Goal: Contribute content

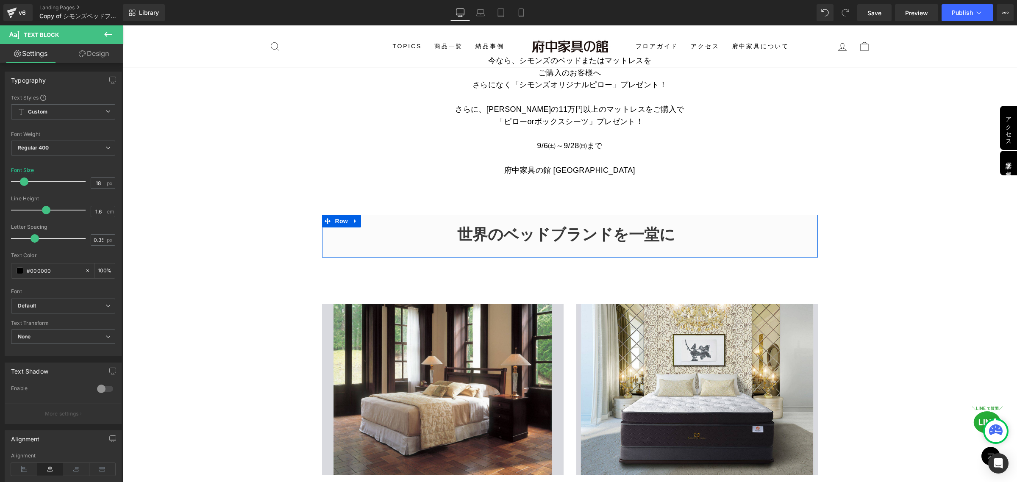
scroll to position [635, 0]
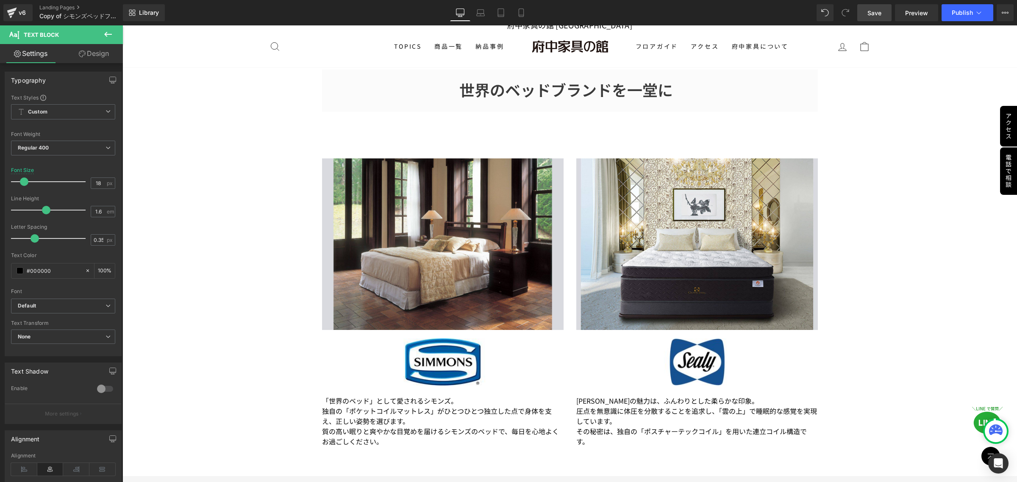
click at [878, 14] on span "Save" at bounding box center [874, 12] width 14 height 9
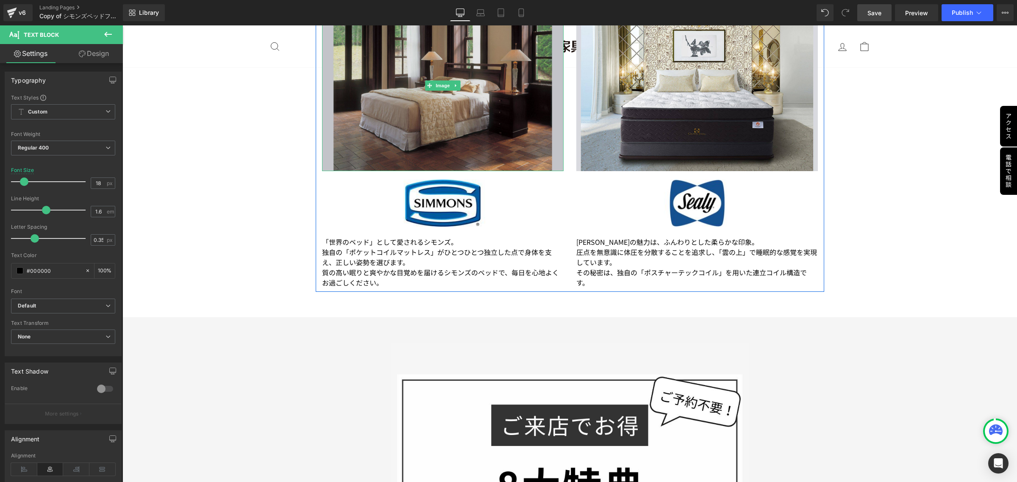
scroll to position [847, 0]
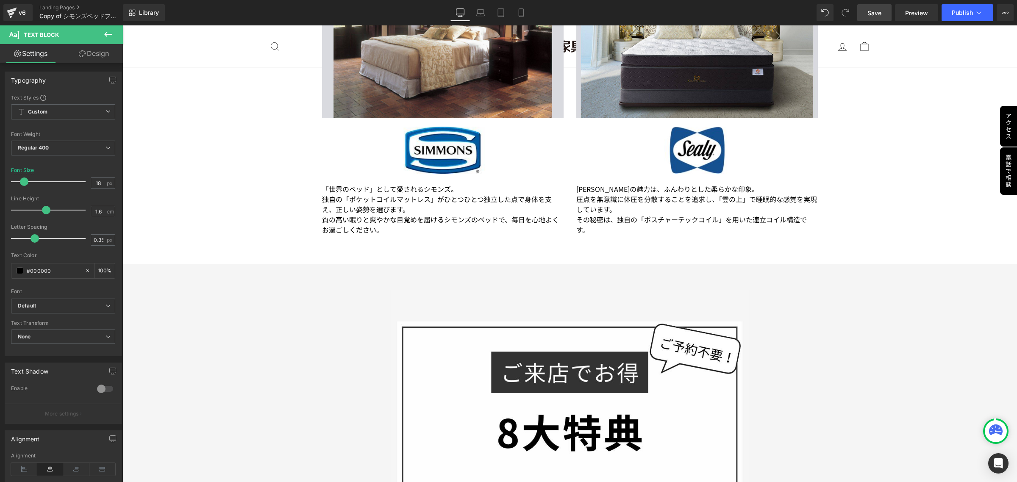
click at [110, 31] on icon at bounding box center [108, 34] width 10 height 10
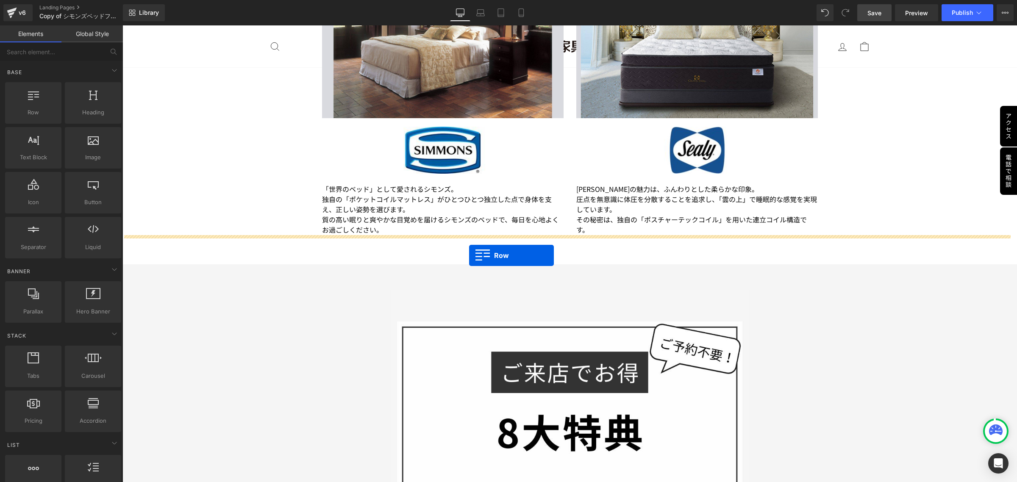
drag, startPoint x: 164, startPoint y: 136, endPoint x: 469, endPoint y: 255, distance: 327.4
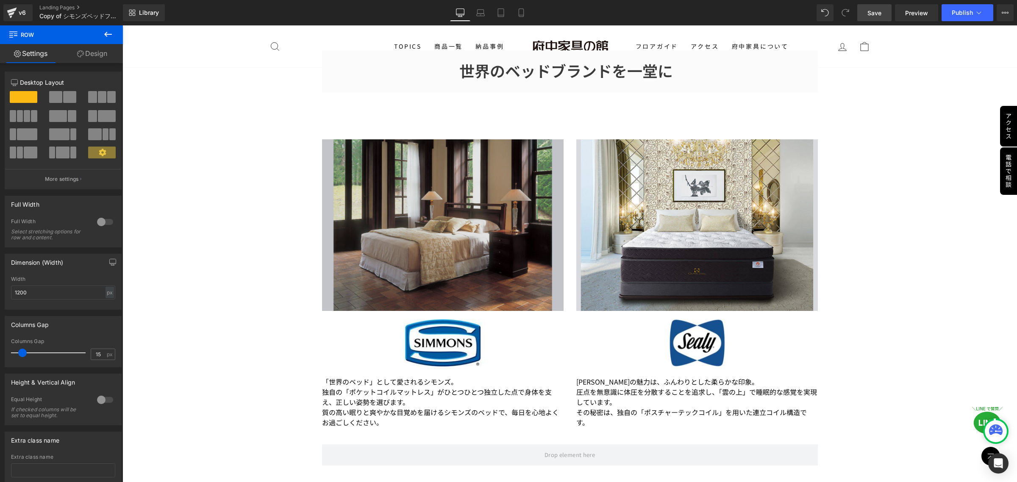
scroll to position [635, 0]
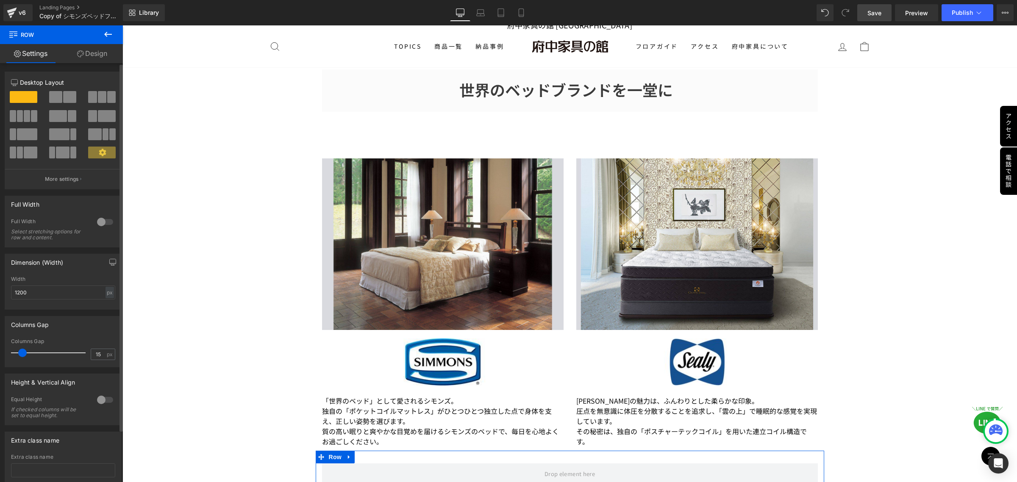
click at [63, 98] on span at bounding box center [69, 97] width 13 height 12
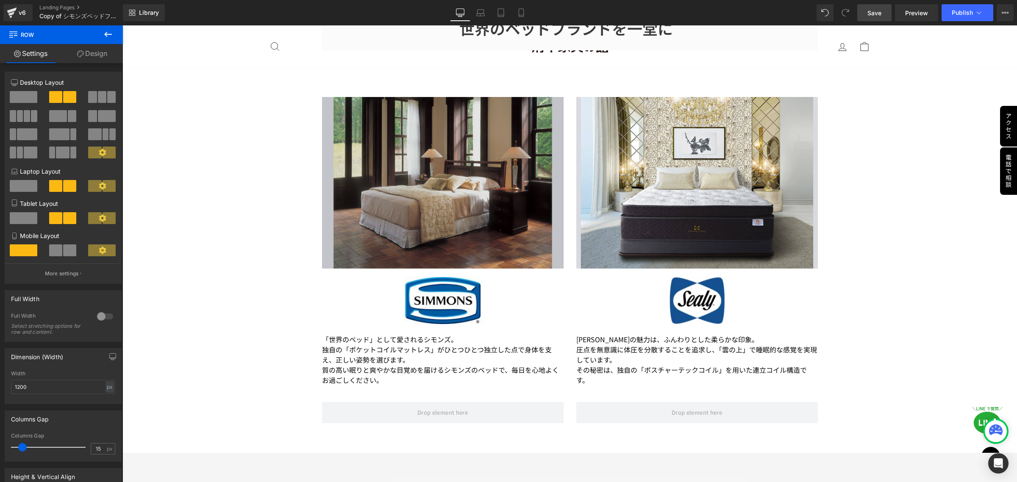
scroll to position [847, 0]
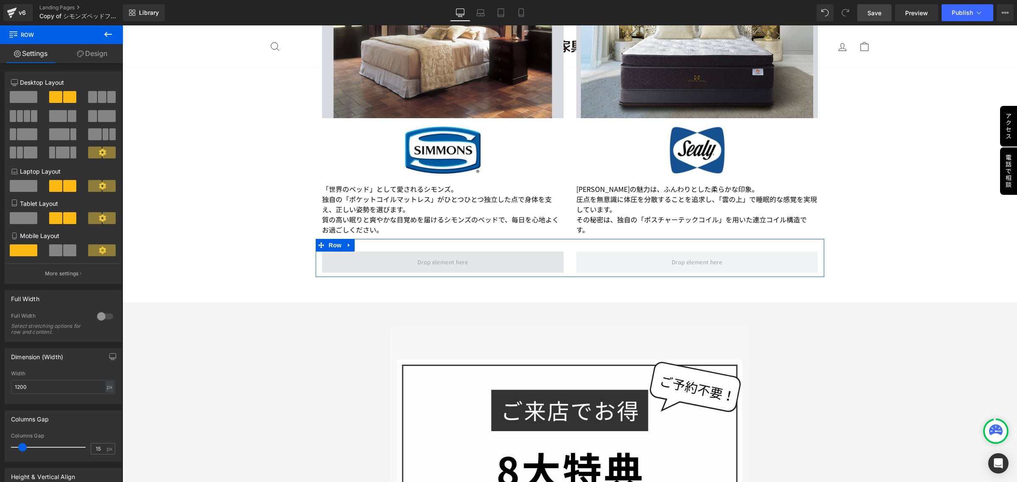
click at [406, 255] on span at bounding box center [442, 262] width 241 height 21
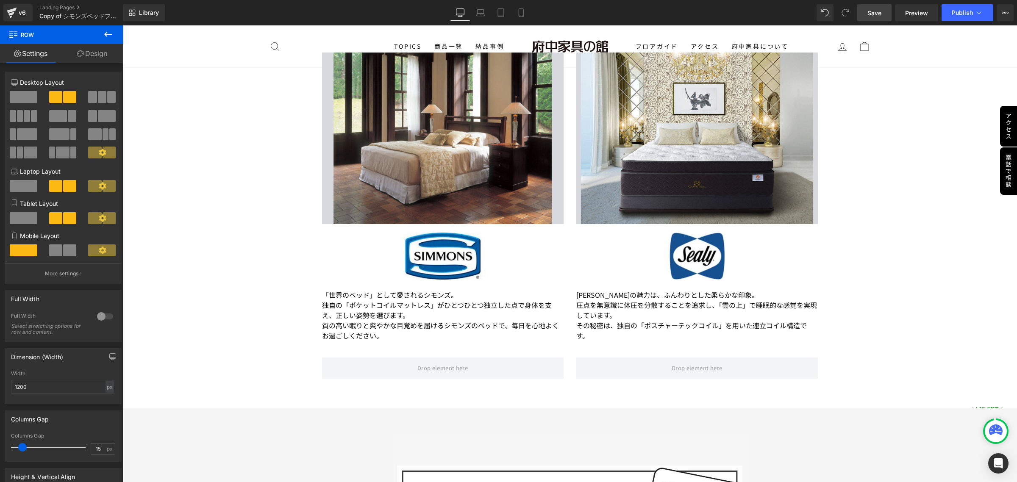
scroll to position [688, 0]
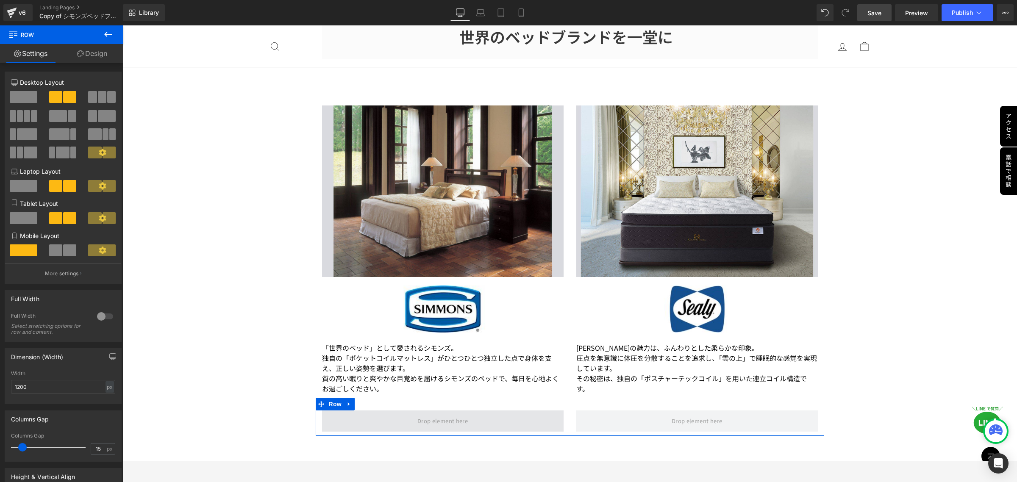
click at [464, 420] on span at bounding box center [442, 420] width 56 height 13
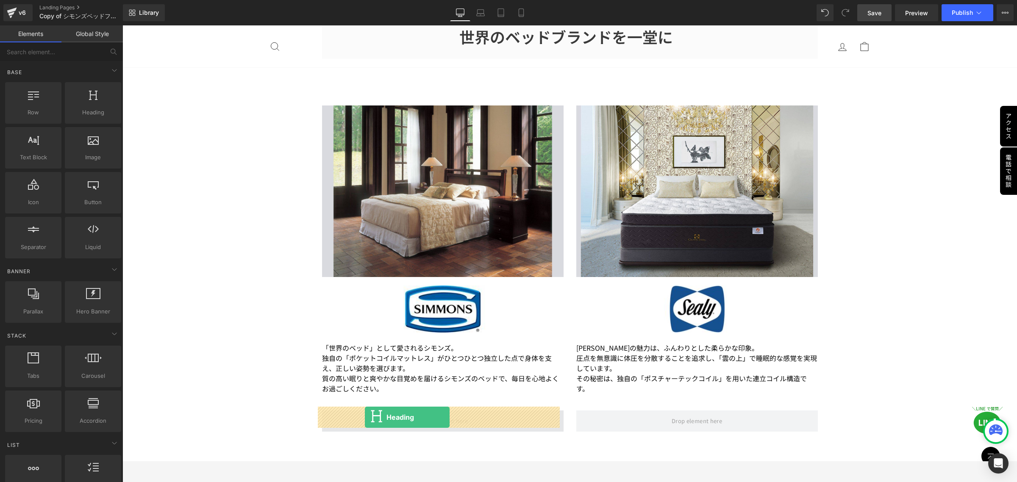
drag, startPoint x: 213, startPoint y: 131, endPoint x: 365, endPoint y: 417, distance: 323.4
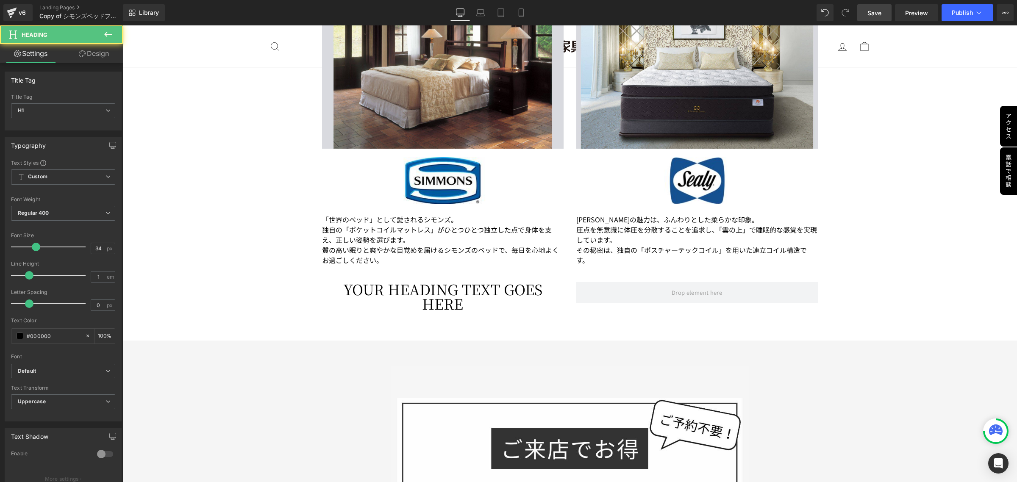
scroll to position [847, 0]
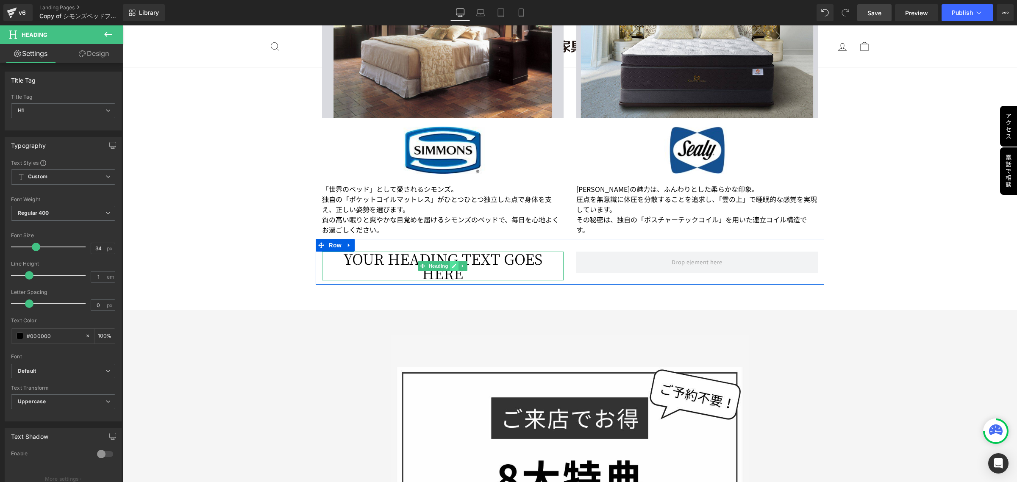
click at [452, 263] on icon at bounding box center [454, 265] width 5 height 5
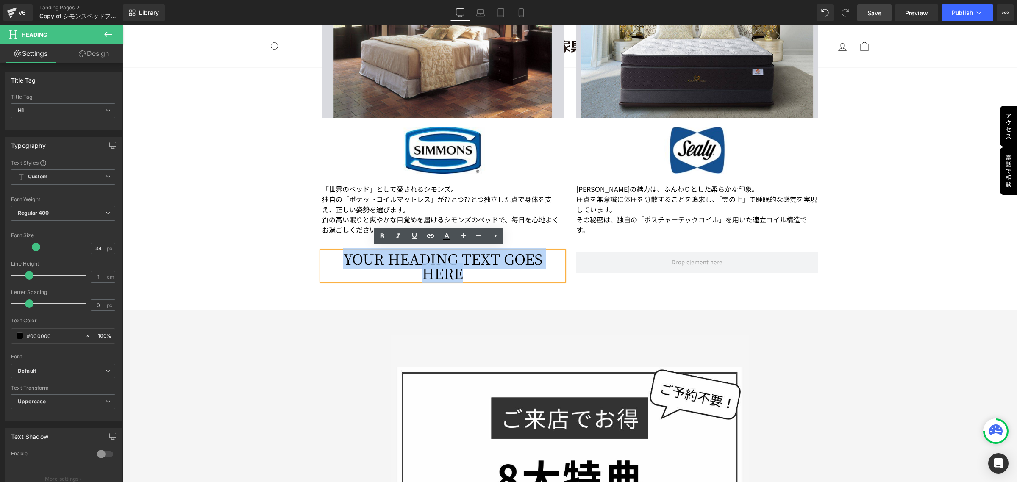
drag, startPoint x: 471, startPoint y: 270, endPoint x: 338, endPoint y: 260, distance: 134.3
click at [338, 260] on h1 "Your heading text goes here" at bounding box center [442, 266] width 241 height 29
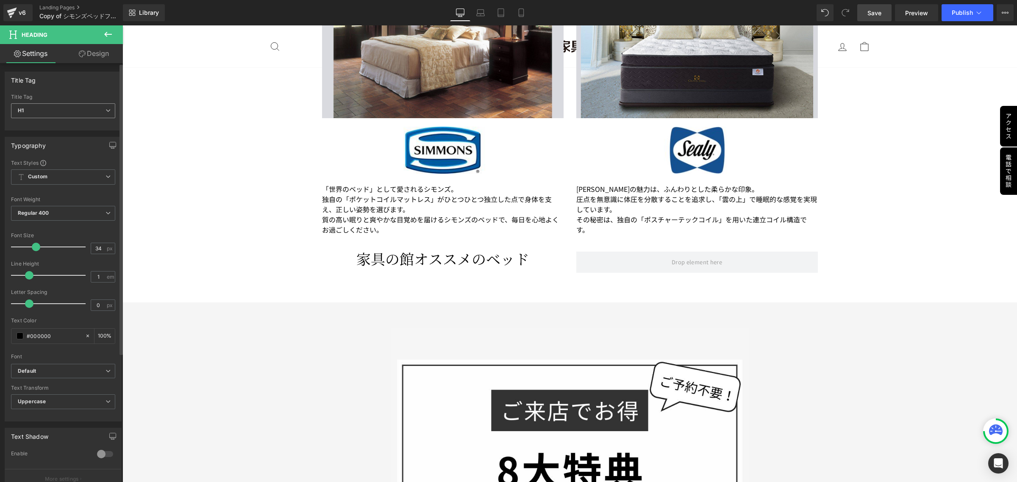
click at [98, 109] on span "H1" at bounding box center [63, 110] width 104 height 15
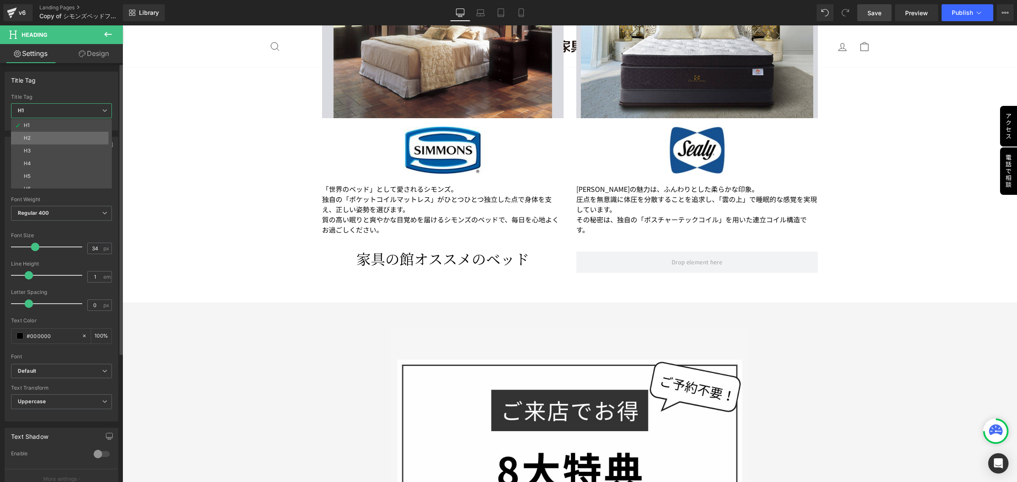
click at [83, 137] on li "H2" at bounding box center [63, 138] width 105 height 13
type input "28.9"
type input "100"
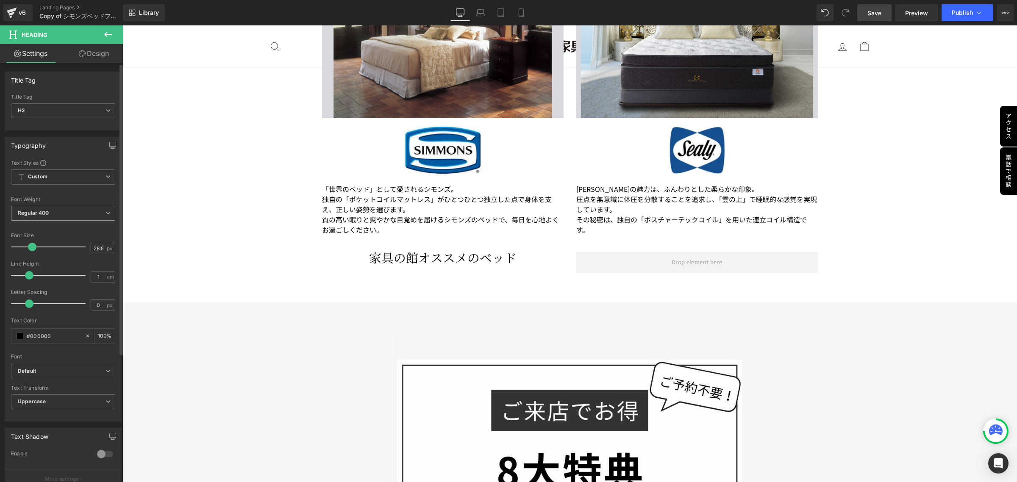
click at [106, 213] on icon at bounding box center [107, 213] width 5 height 5
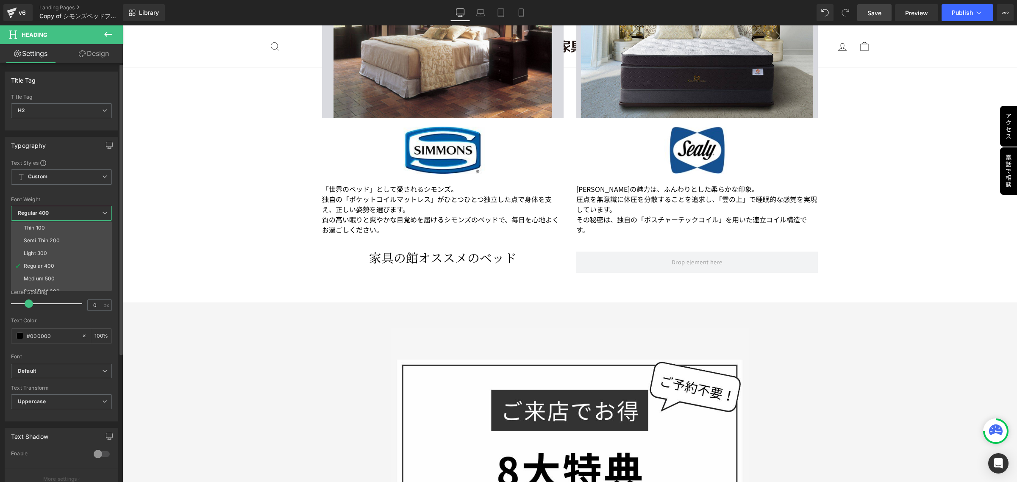
click at [106, 213] on icon at bounding box center [104, 213] width 5 height 5
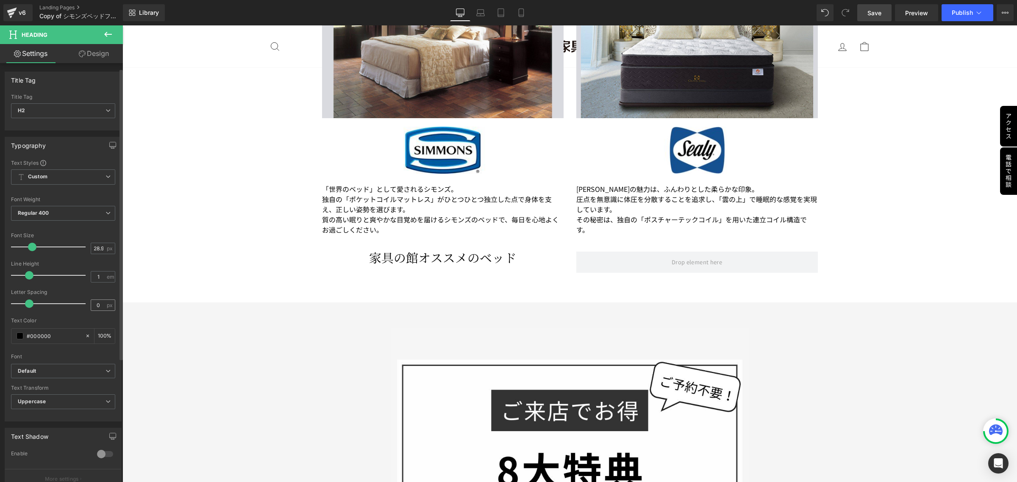
scroll to position [53, 0]
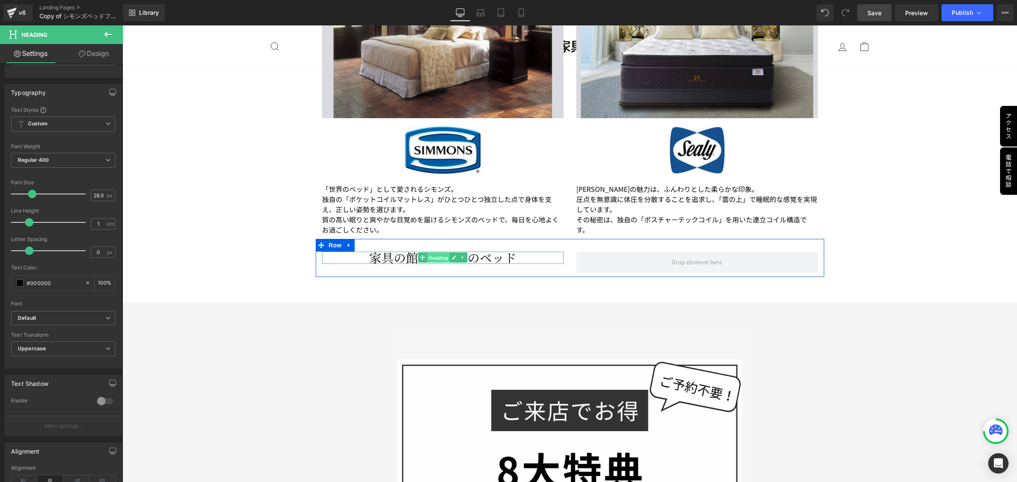
click at [436, 255] on span "Heading" at bounding box center [438, 258] width 23 height 10
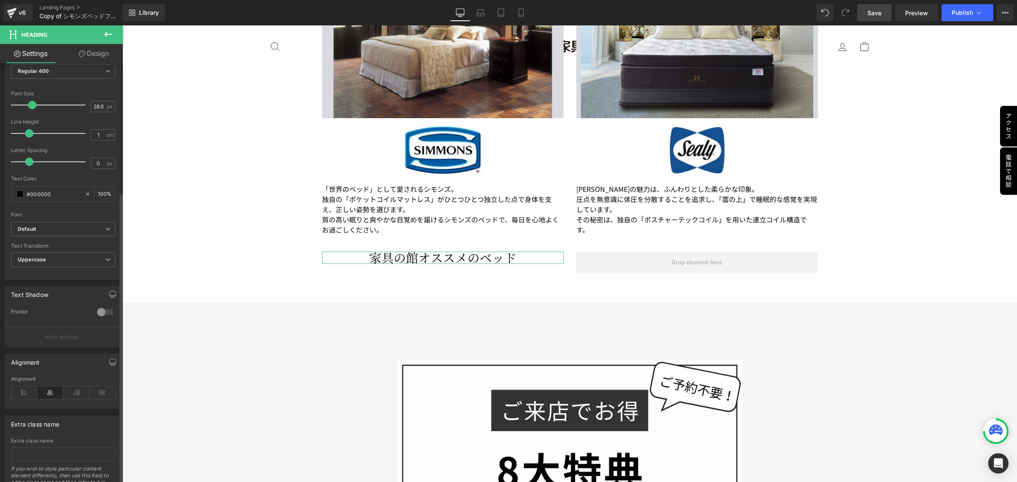
scroll to position [132, 0]
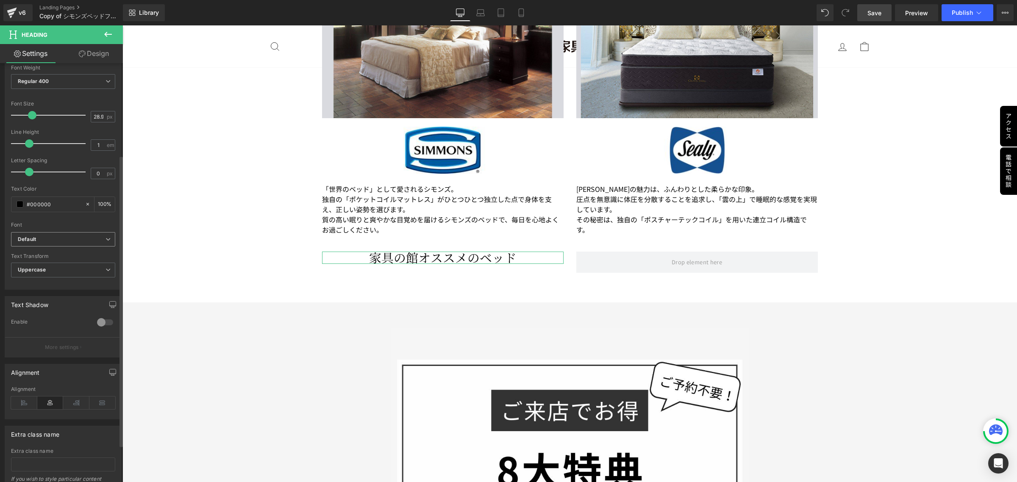
click at [105, 238] on icon at bounding box center [107, 239] width 5 height 5
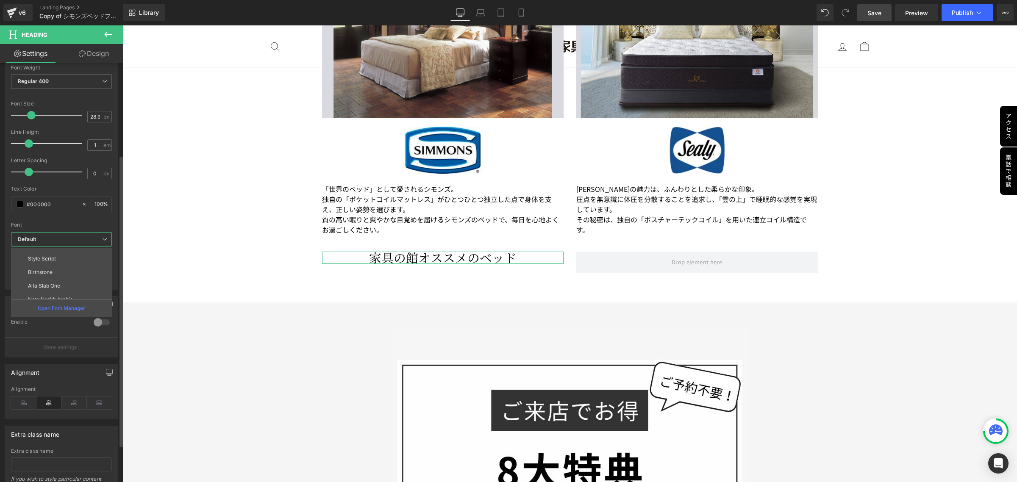
scroll to position [491, 0]
click at [65, 278] on li "Noto Sans JP" at bounding box center [63, 279] width 105 height 14
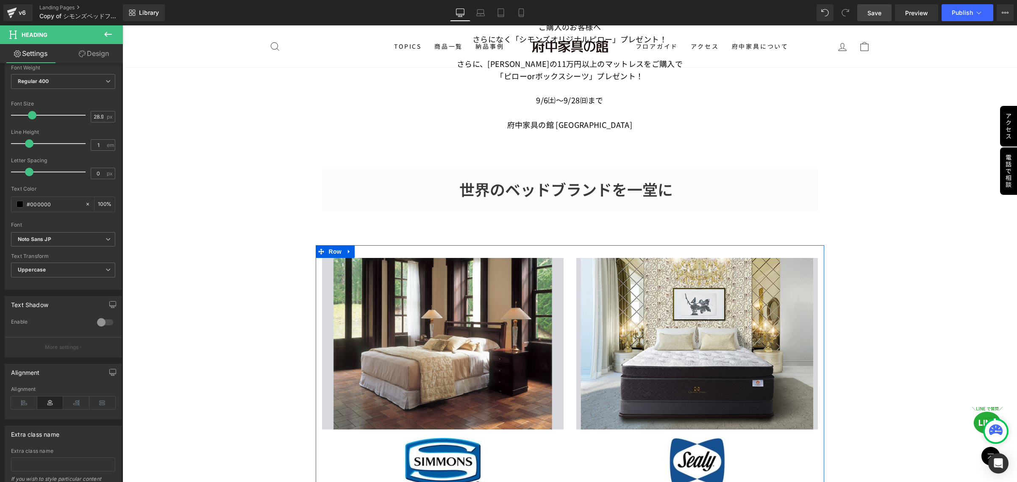
scroll to position [424, 0]
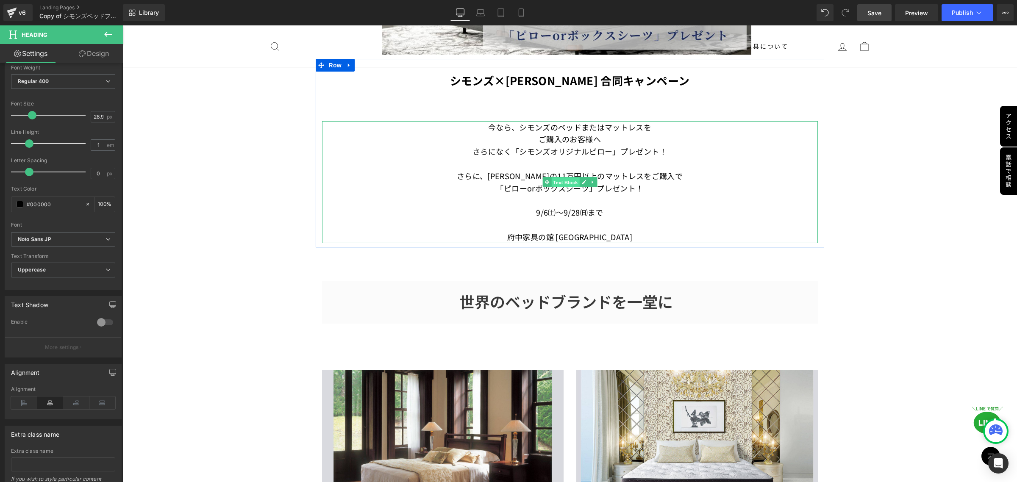
click at [564, 177] on span "Text Block" at bounding box center [565, 182] width 28 height 10
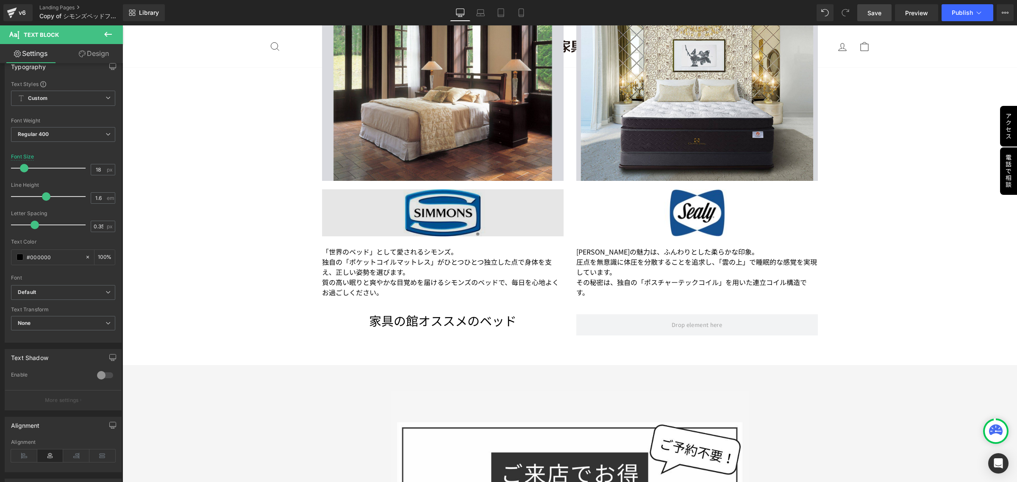
scroll to position [741, 0]
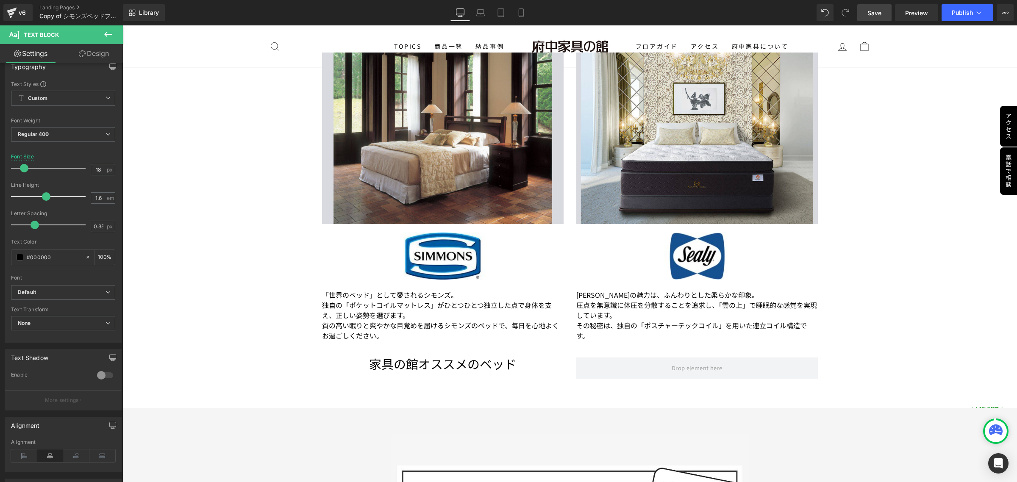
click at [107, 34] on icon at bounding box center [108, 34] width 8 height 5
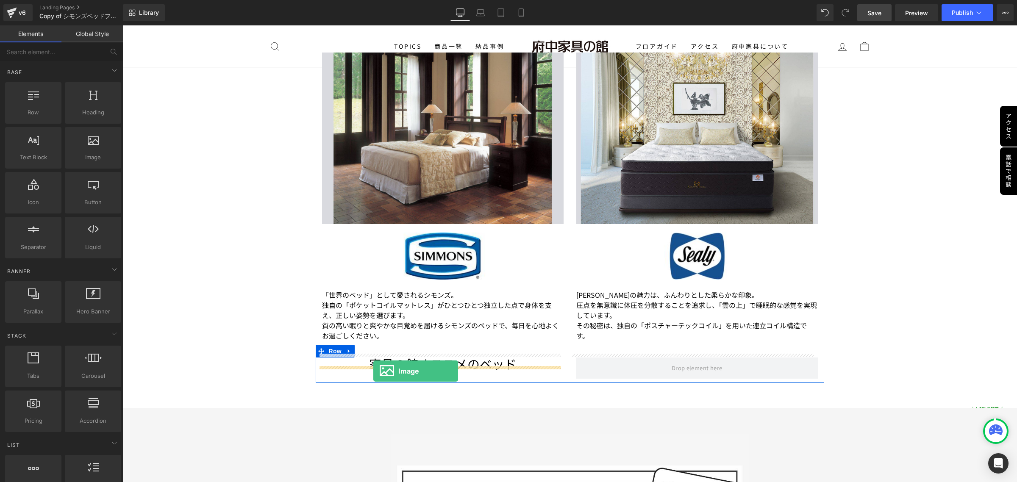
drag, startPoint x: 209, startPoint y: 174, endPoint x: 373, endPoint y: 371, distance: 256.3
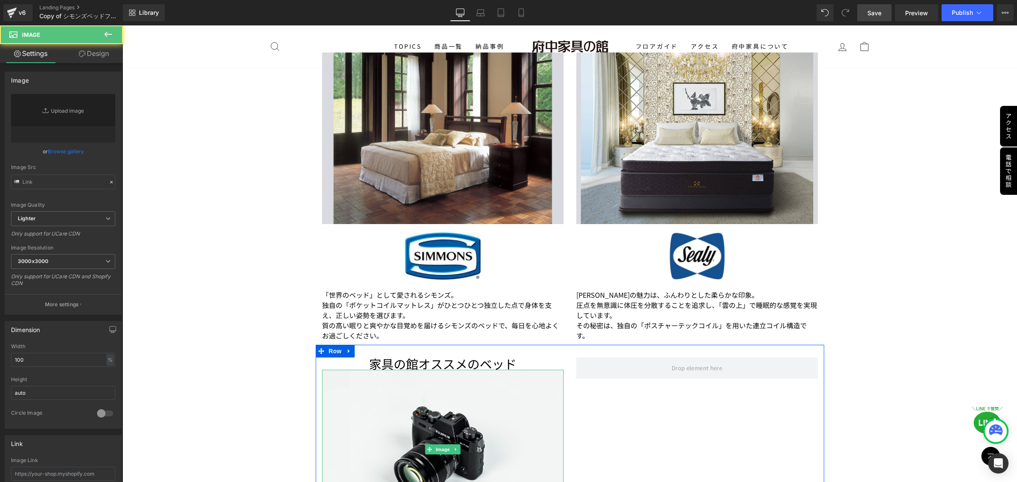
type input "//[DOMAIN_NAME][URL]"
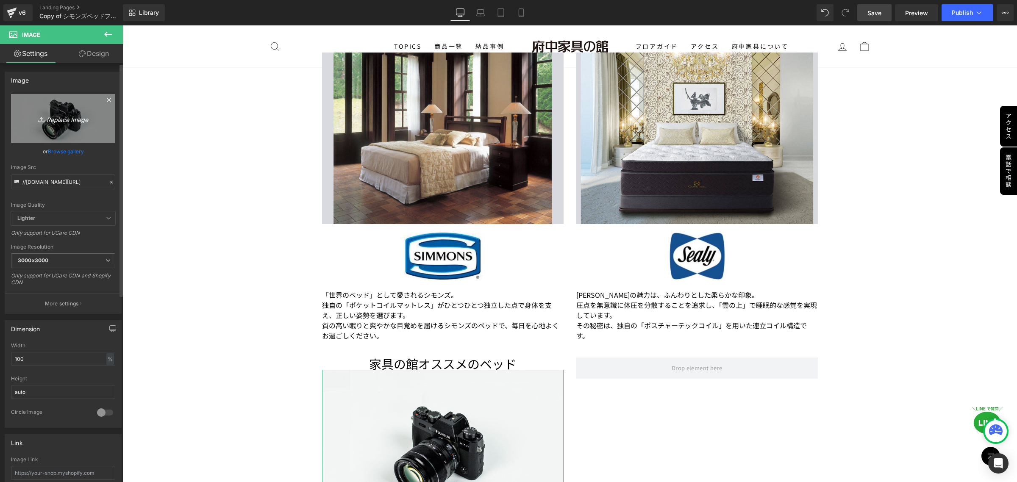
click at [39, 119] on icon at bounding box center [42, 119] width 8 height 8
type input "C:\fakepath\複製済みGWセール_本社_正方形（[DATE] × [DATE]） (5).png"
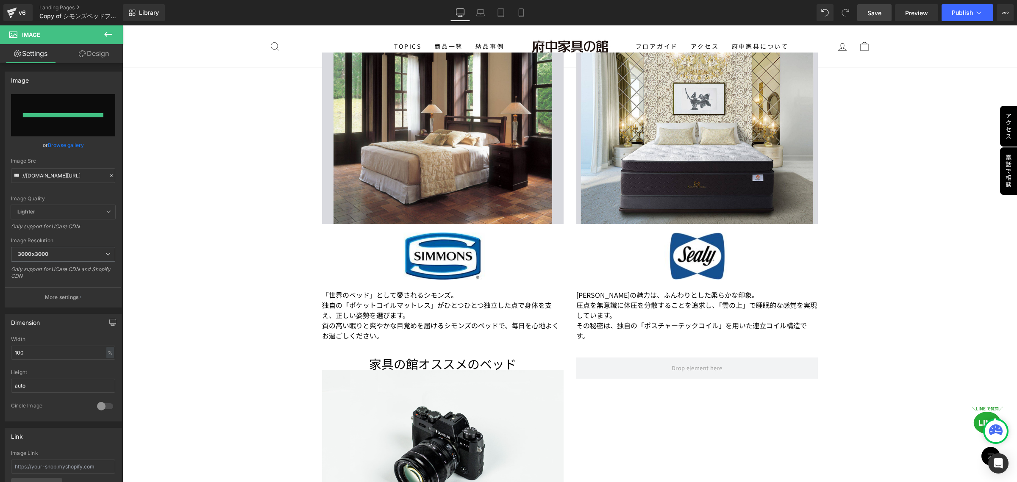
type input "[URL][DOMAIN_NAME]"
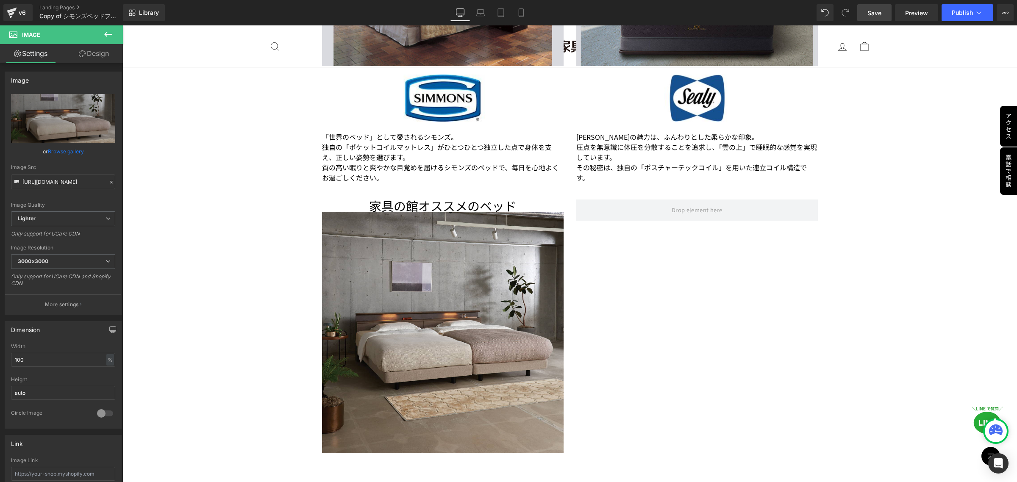
scroll to position [900, 0]
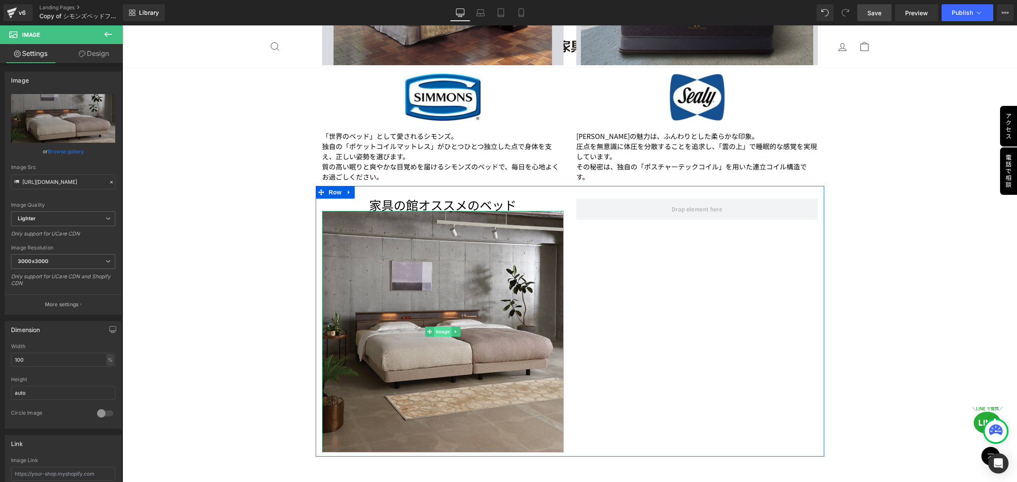
click at [443, 328] on span "Image" at bounding box center [443, 332] width 18 height 10
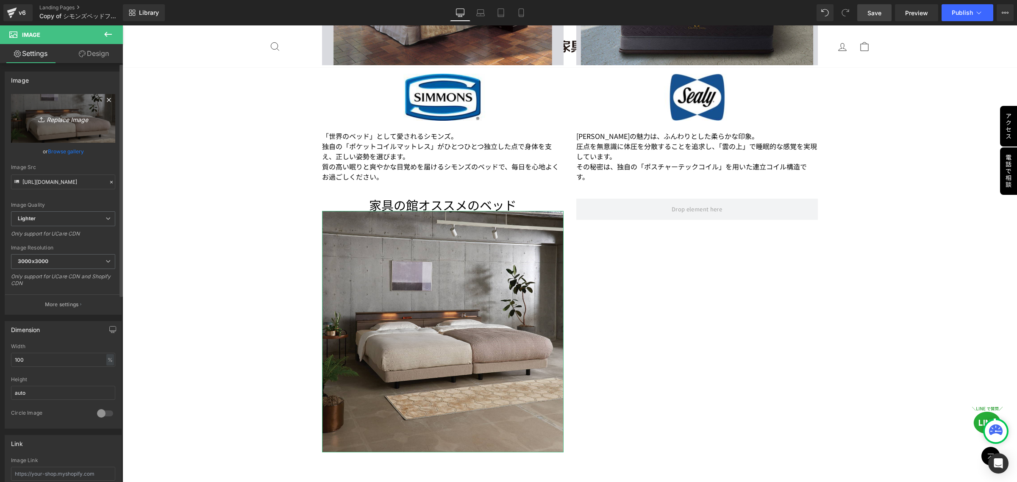
click at [38, 119] on icon at bounding box center [42, 119] width 8 height 8
type input "C:\fakepath\複製済みGWセール_本社_正方形（[DATE] × [DATE]） (6).png"
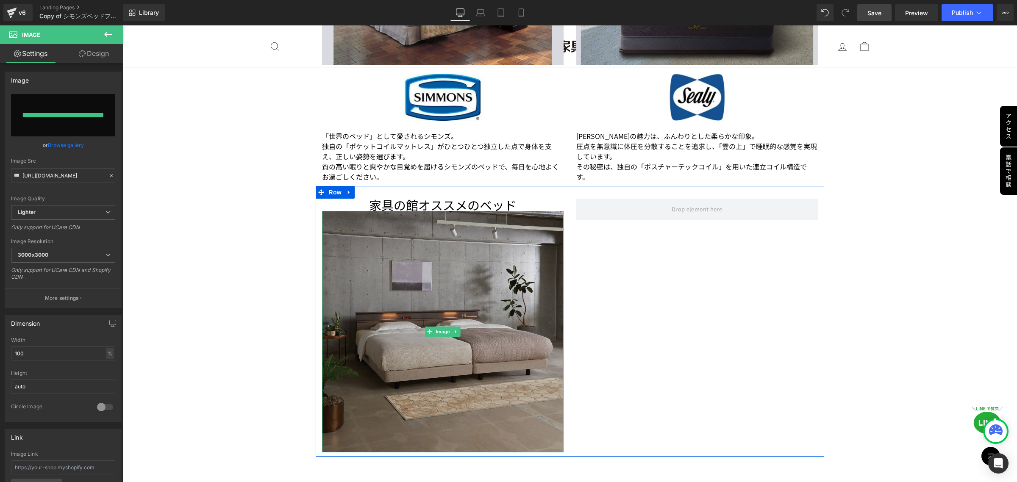
type input "[URL][DOMAIN_NAME]"
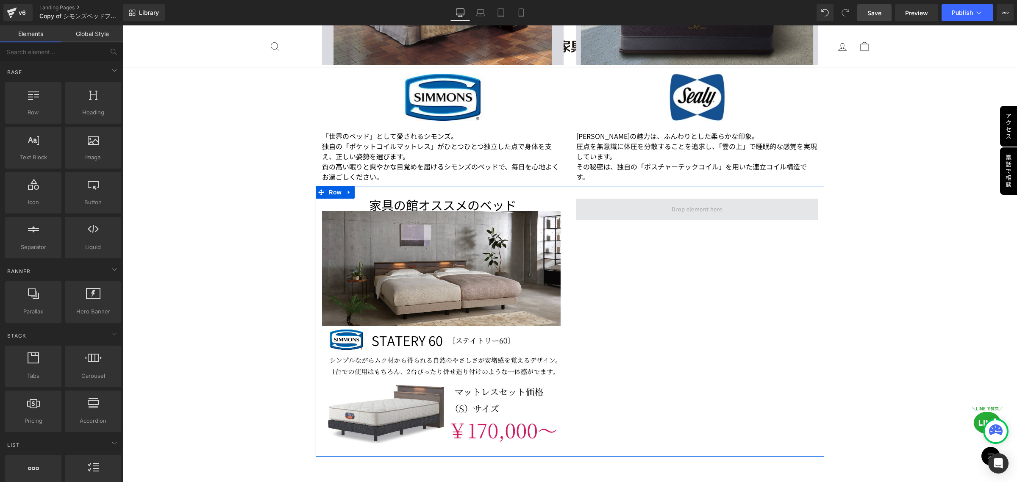
click at [698, 208] on span at bounding box center [696, 208] width 56 height 13
click at [330, 189] on span "Row" at bounding box center [335, 192] width 17 height 13
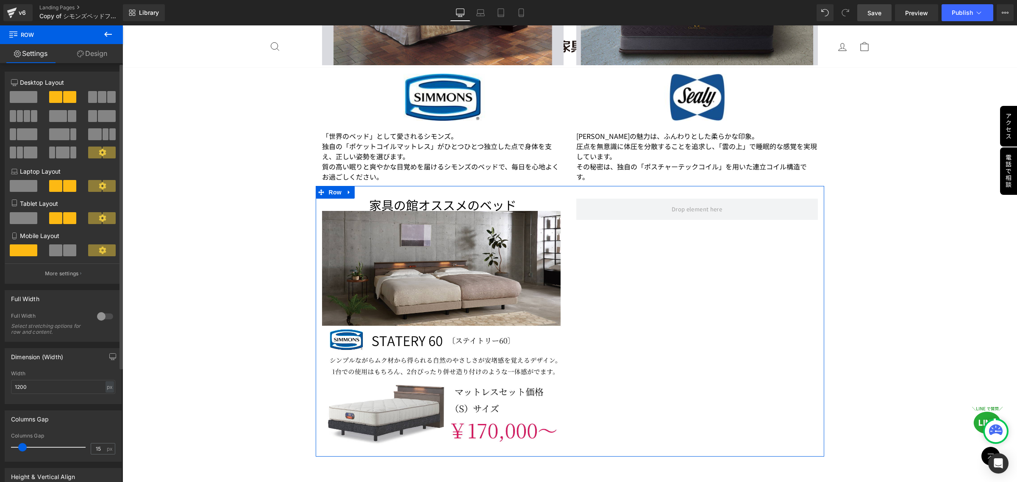
click at [19, 94] on span at bounding box center [24, 97] width 28 height 12
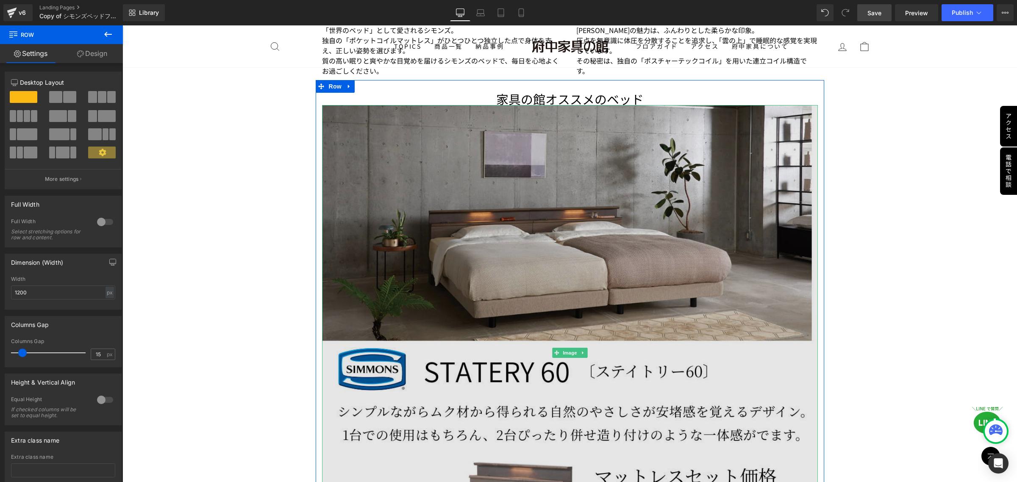
scroll to position [794, 0]
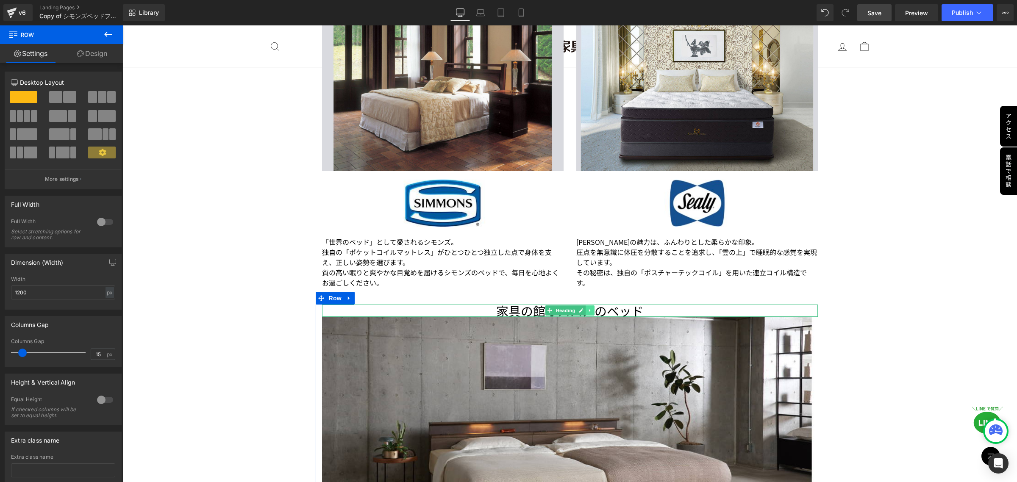
click at [587, 308] on icon at bounding box center [589, 310] width 5 height 5
click at [592, 308] on icon at bounding box center [594, 310] width 5 height 5
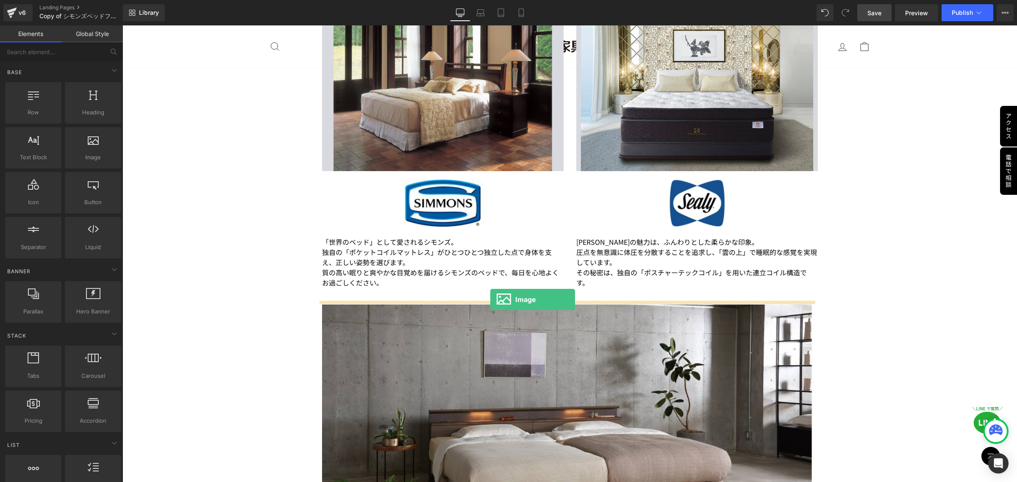
drag, startPoint x: 217, startPoint y: 178, endPoint x: 490, endPoint y: 299, distance: 298.9
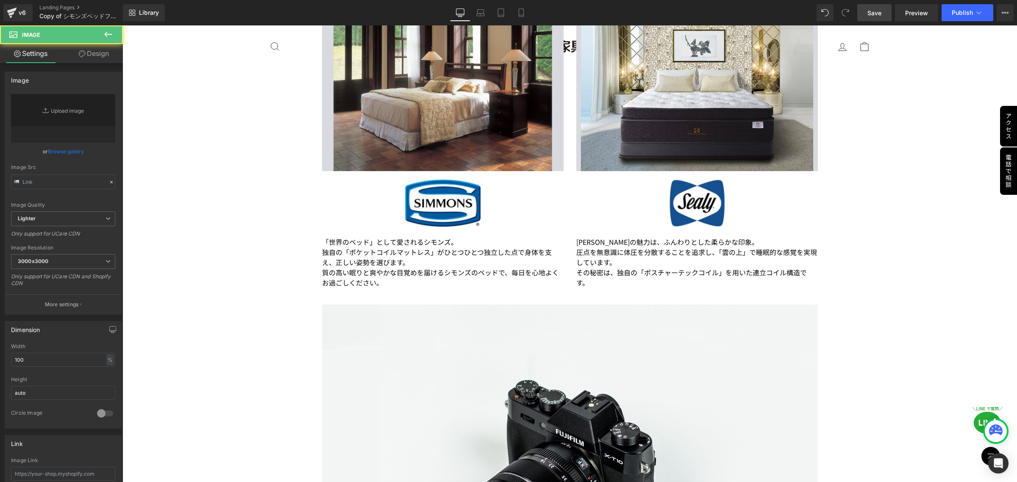
type input "//[DOMAIN_NAME][URL]"
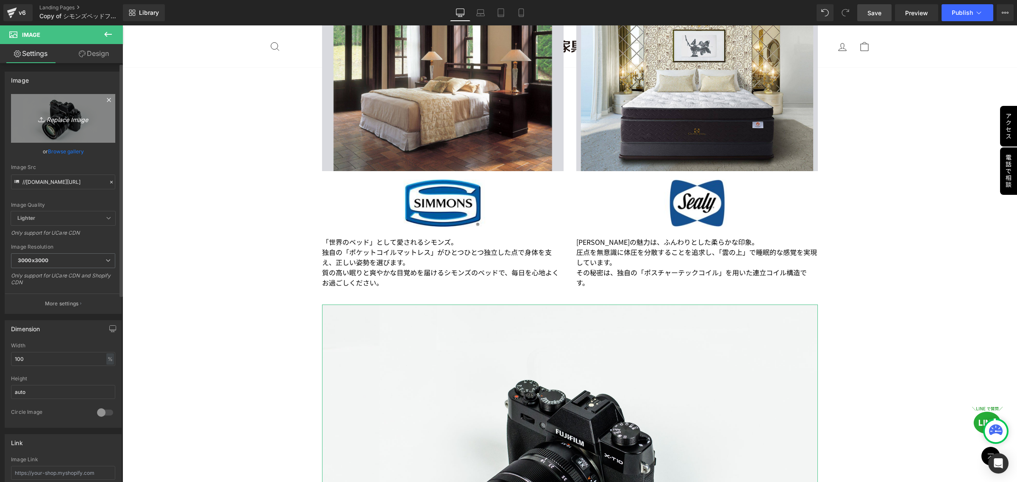
click at [39, 119] on icon at bounding box center [42, 119] width 8 height 8
type input "C:\fakepath\複製済みGWセール_本社_正方形（[DATE] × [DATE]） (7).png"
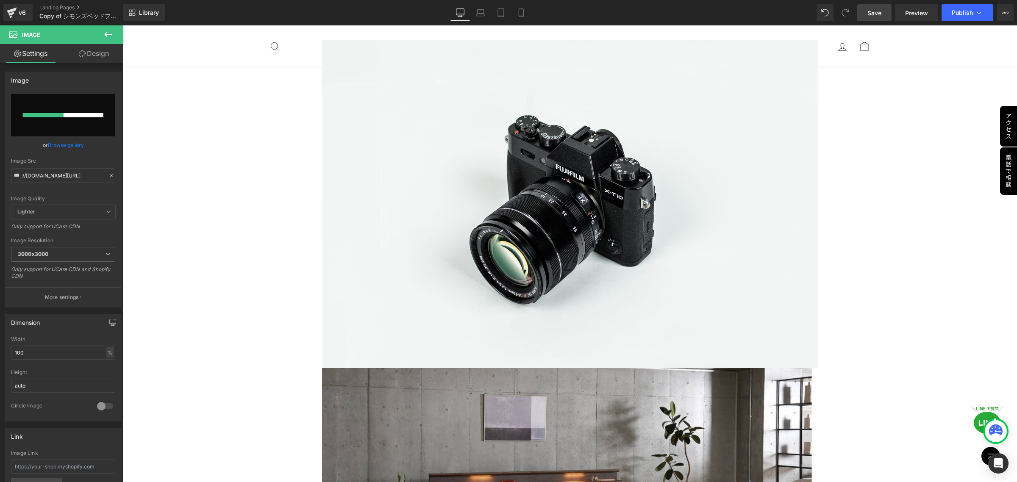
scroll to position [1006, 0]
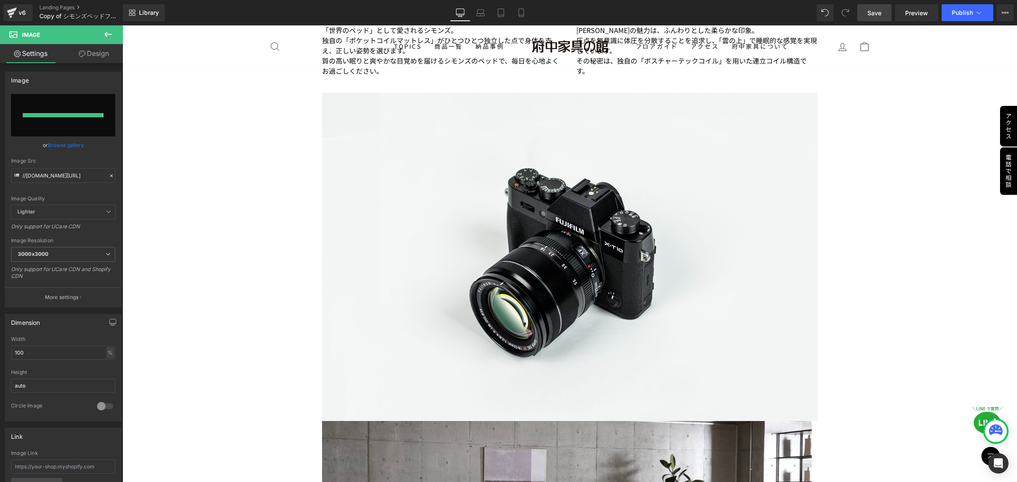
type input "[URL][DOMAIN_NAME]"
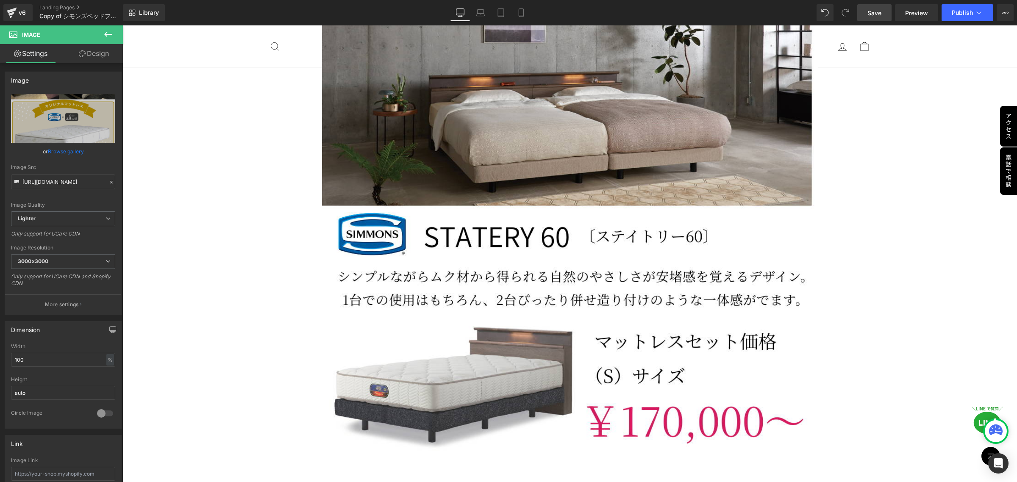
scroll to position [1641, 0]
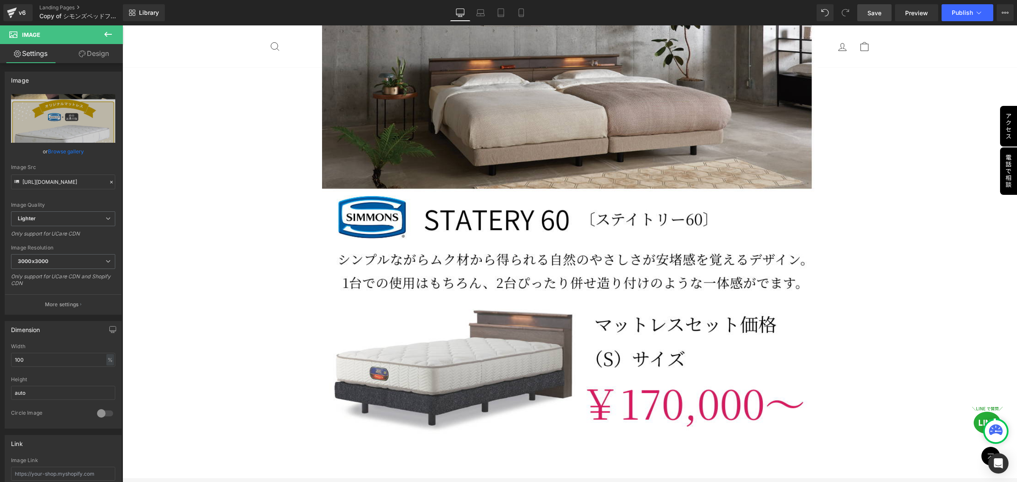
click at [875, 14] on span "Save" at bounding box center [874, 12] width 14 height 9
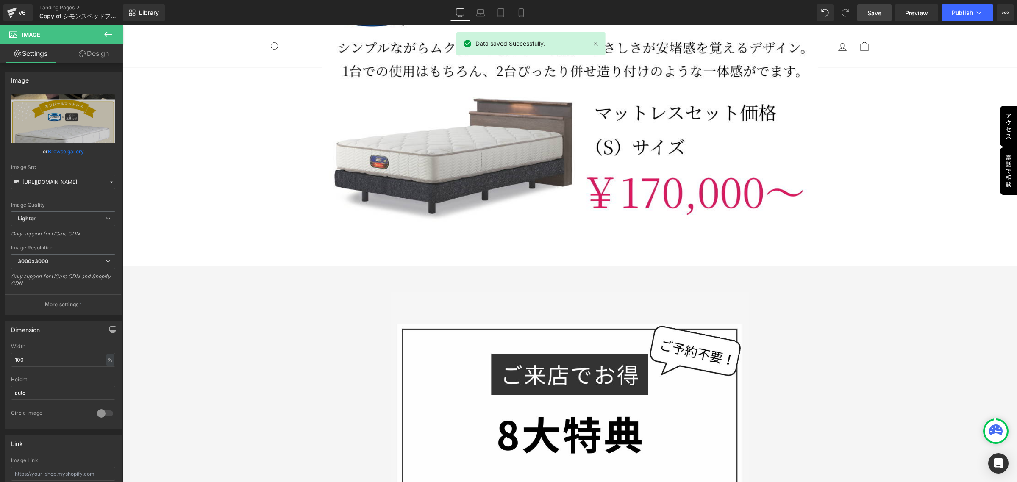
scroll to position [1959, 0]
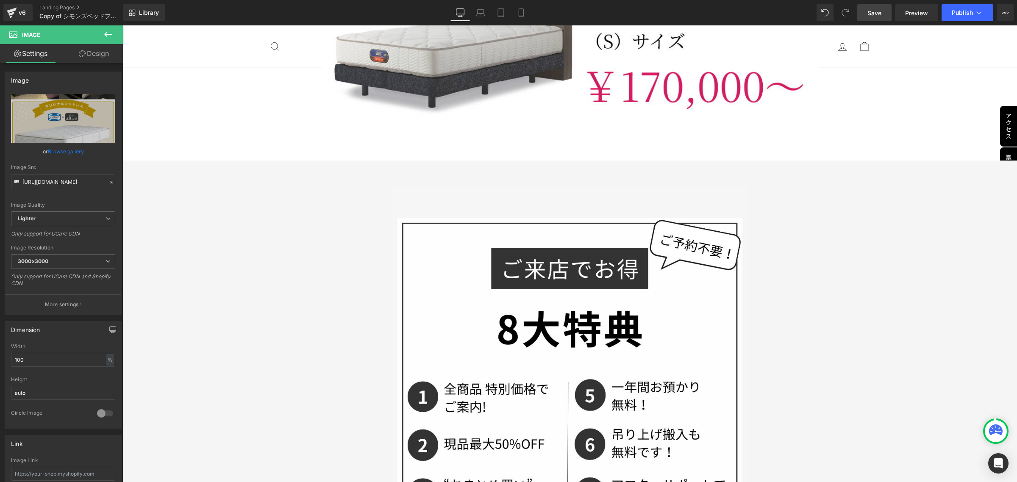
click at [102, 34] on button at bounding box center [108, 34] width 30 height 19
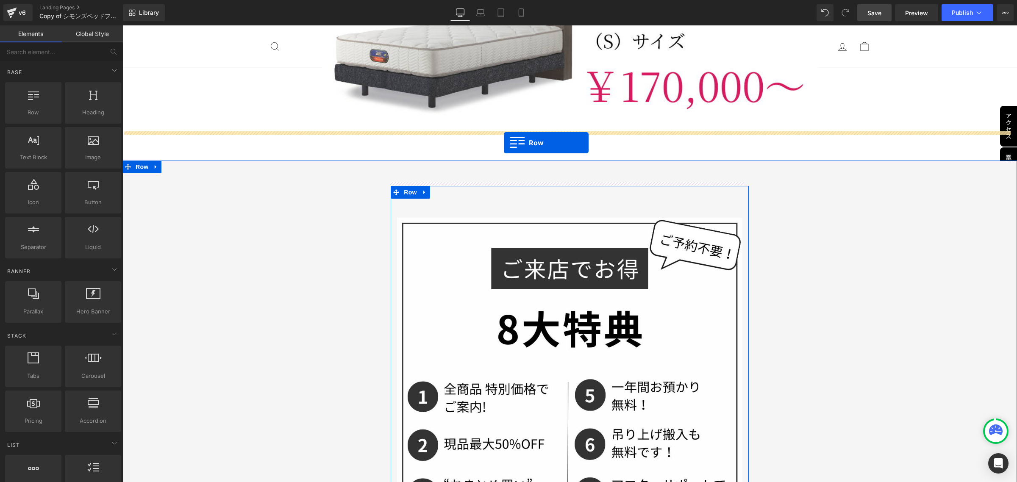
drag, startPoint x: 157, startPoint y: 135, endPoint x: 504, endPoint y: 143, distance: 346.6
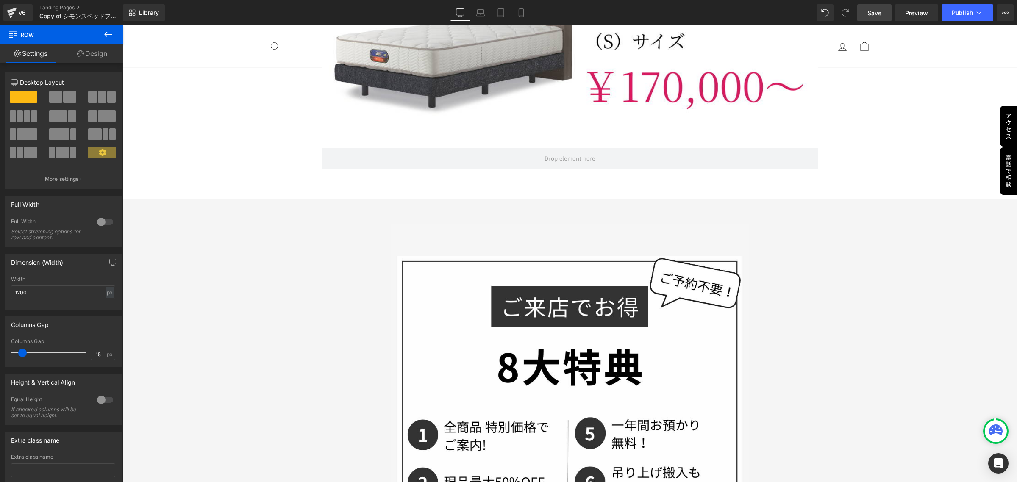
click at [103, 32] on icon at bounding box center [108, 34] width 10 height 10
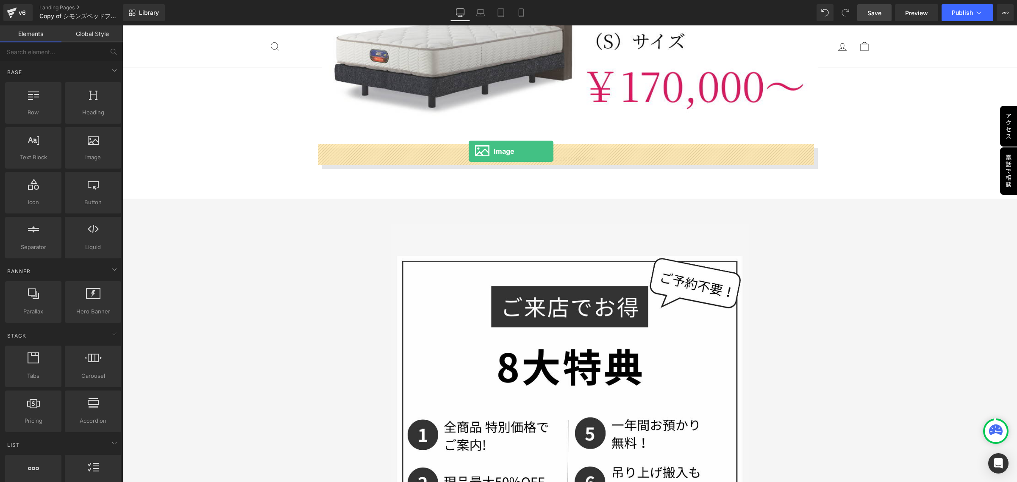
drag, startPoint x: 214, startPoint y: 178, endPoint x: 468, endPoint y: 151, distance: 255.6
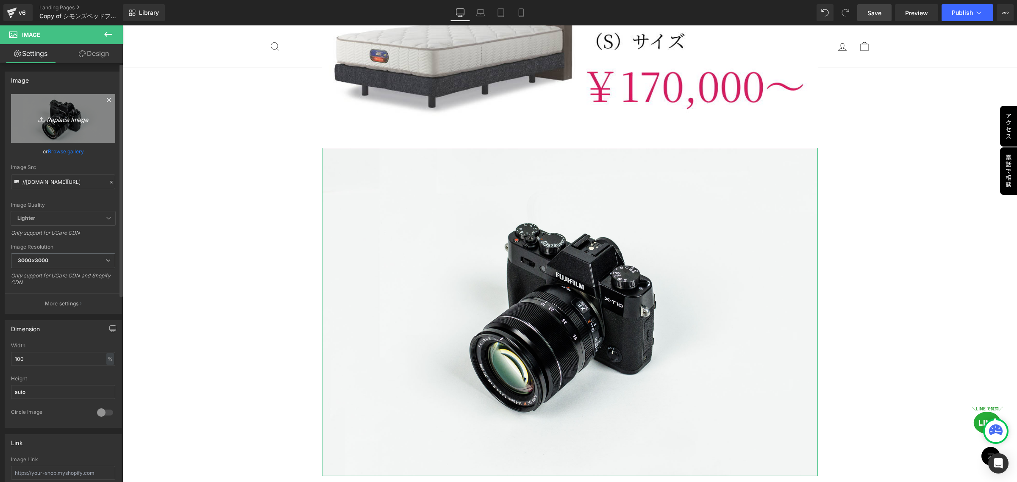
click at [39, 119] on icon at bounding box center [42, 119] width 8 height 8
type input "C:\fakepath\府中家具の館様_202509_表.jpg"
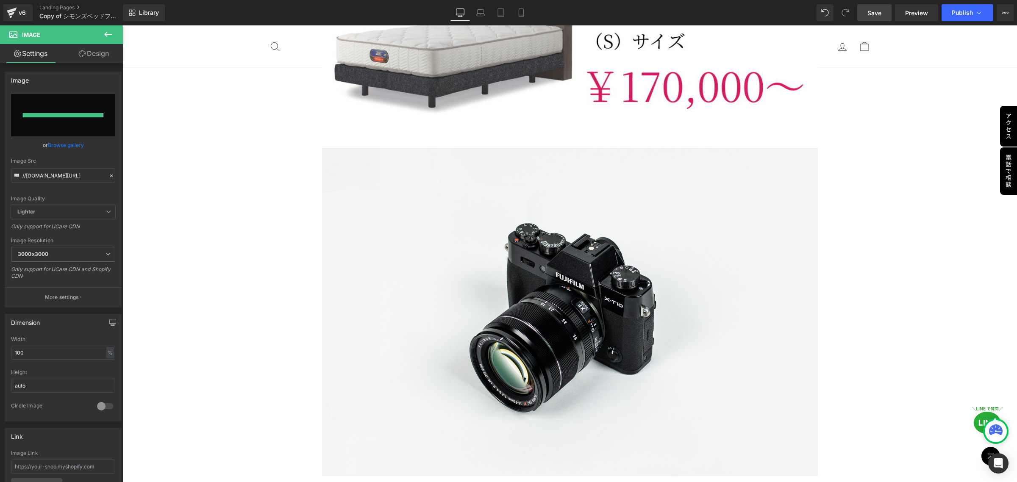
type input "[URL][DOMAIN_NAME]"
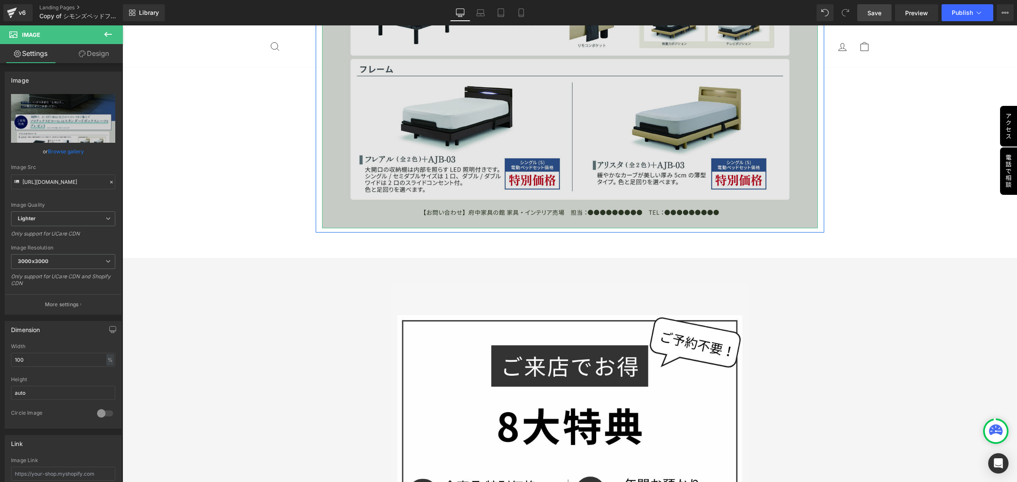
scroll to position [2594, 0]
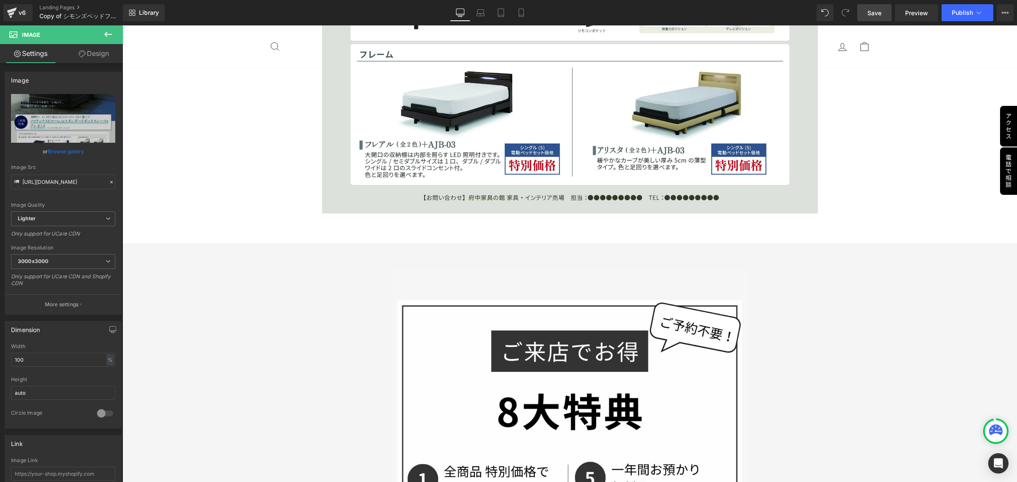
click at [103, 35] on icon at bounding box center [108, 34] width 10 height 10
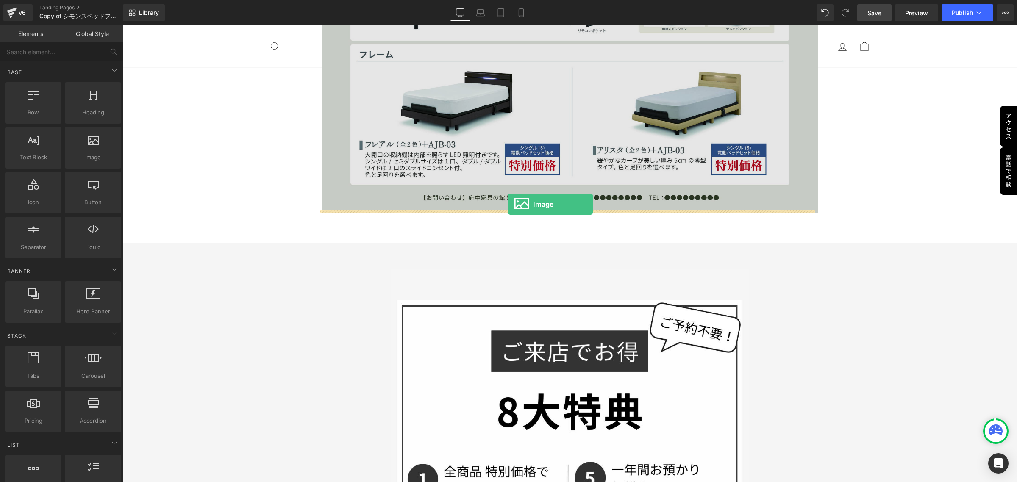
drag, startPoint x: 205, startPoint y: 175, endPoint x: 508, endPoint y: 204, distance: 303.8
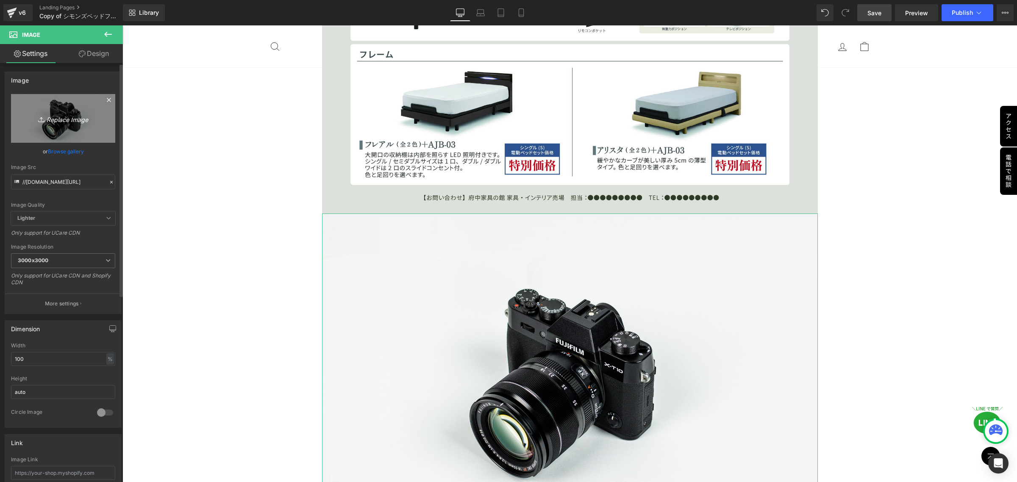
click at [39, 120] on icon at bounding box center [42, 119] width 8 height 8
type input "C:\fakepath\府中家具の館様_202509_裏.jpg"
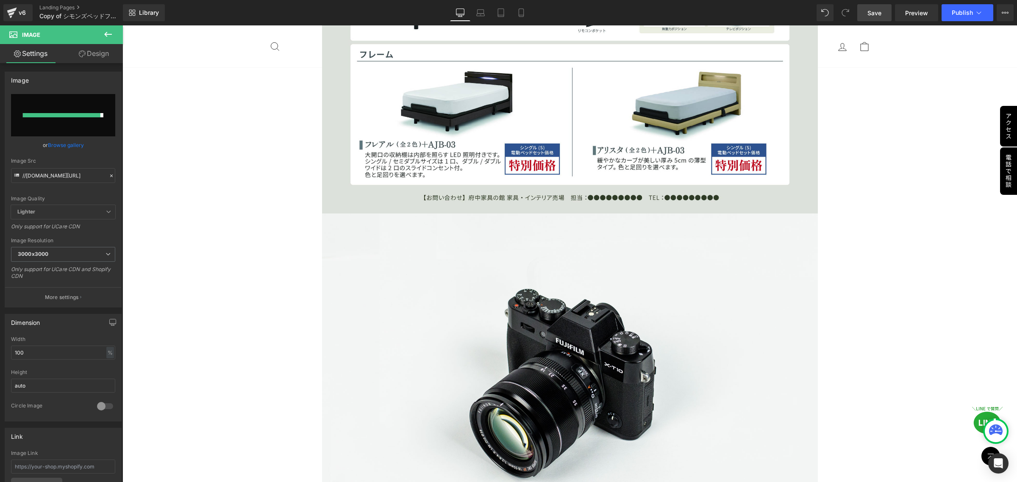
type input "[URL][DOMAIN_NAME]"
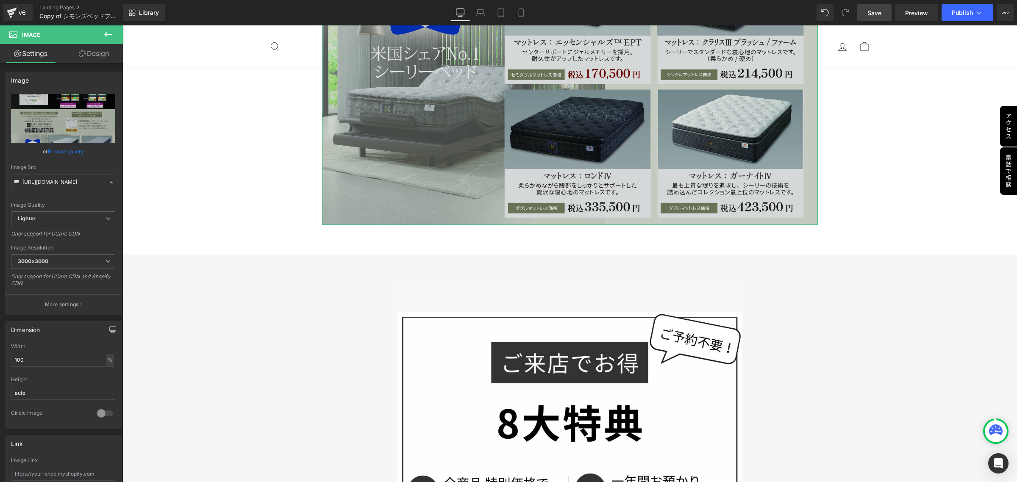
scroll to position [3124, 0]
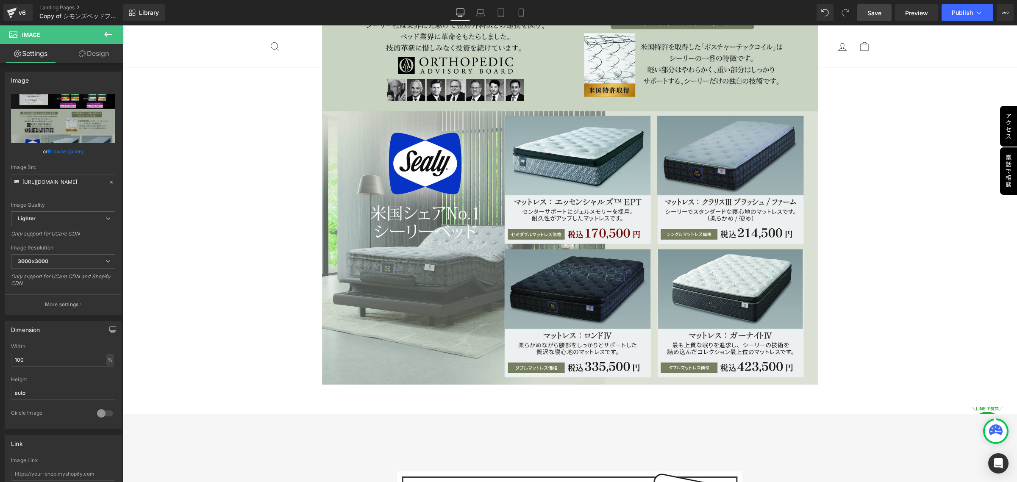
click at [872, 14] on span "Save" at bounding box center [874, 12] width 14 height 9
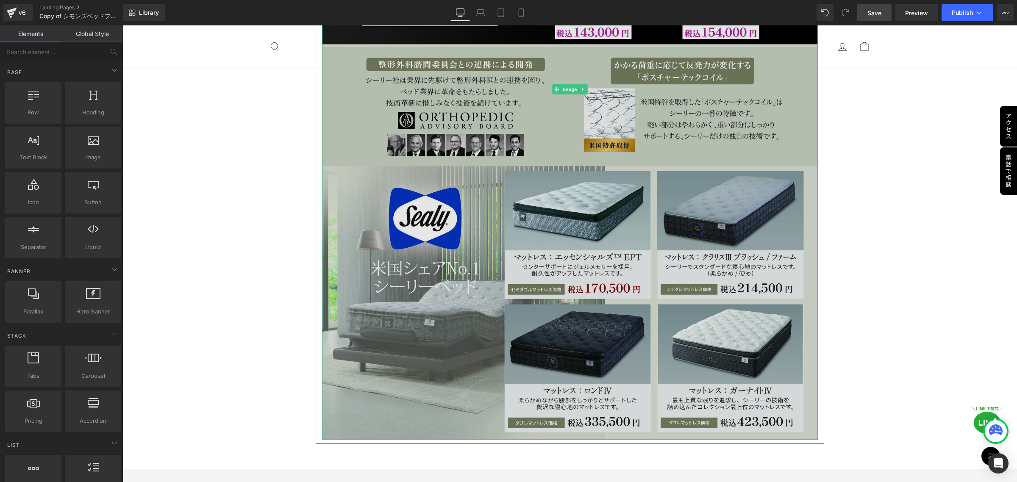
scroll to position [3071, 0]
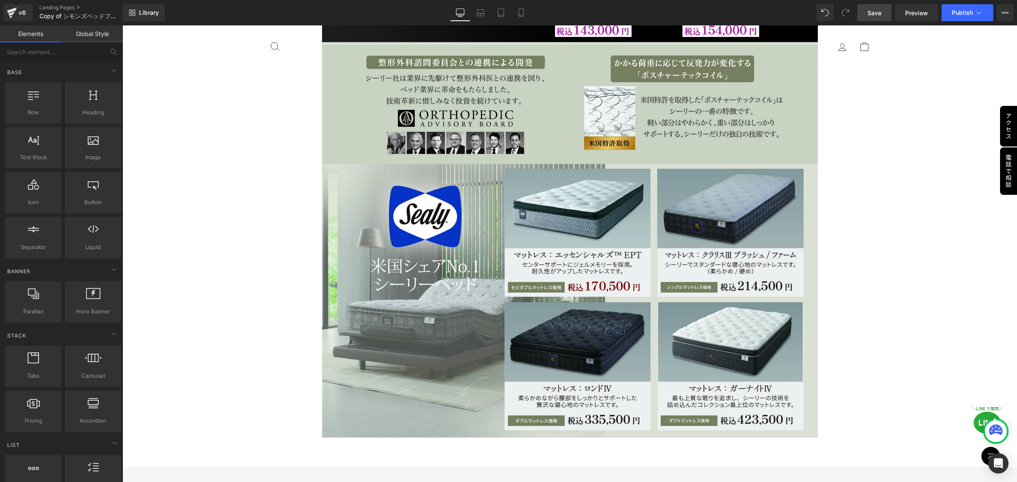
drag, startPoint x: 879, startPoint y: 14, endPoint x: 754, endPoint y: 5, distance: 125.7
click at [879, 14] on span "Save" at bounding box center [874, 12] width 14 height 9
click at [879, 11] on span "Save" at bounding box center [874, 12] width 14 height 9
